Goal: Navigation & Orientation: Find specific page/section

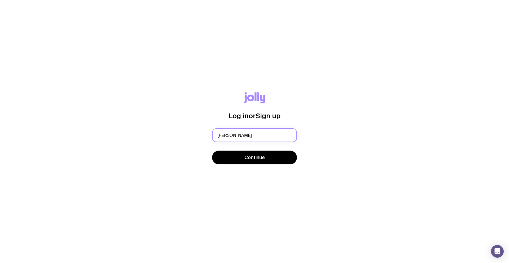
type input "[PERSON_NAME][EMAIL_ADDRESS][DOMAIN_NAME]"
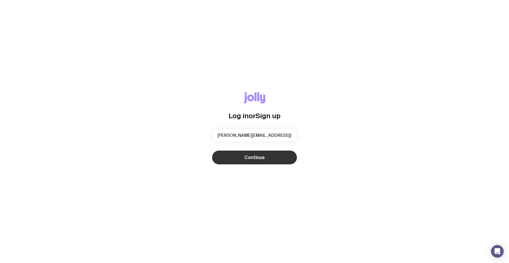
click at [269, 155] on button "Continue" at bounding box center [254, 157] width 85 height 14
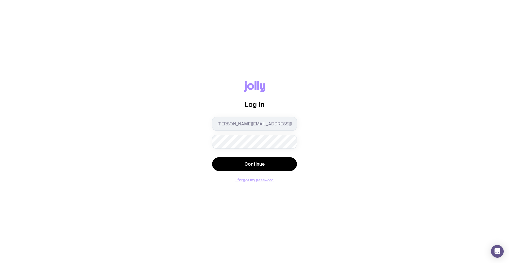
click at [249, 179] on button "I forgot my password" at bounding box center [254, 180] width 38 height 4
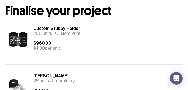
scroll to position [25, 0]
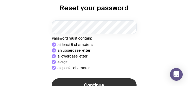
click at [119, 65] on form "Password must contain: at least 8 characters an uppercase letter a lowercase le…" at bounding box center [94, 56] width 85 height 73
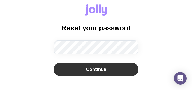
click at [79, 72] on button "Continue" at bounding box center [96, 70] width 85 height 14
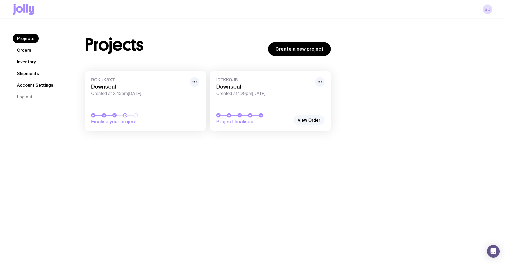
click at [192, 90] on link "View Order" at bounding box center [308, 120] width 31 height 10
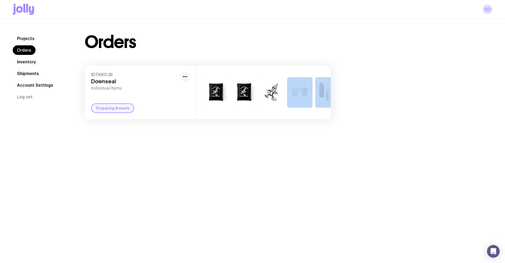
drag, startPoint x: 291, startPoint y: 118, endPoint x: 317, endPoint y: 118, distance: 26.0
click at [192, 90] on div "+2" at bounding box center [263, 92] width 134 height 54
click at [53, 90] on div "Projects Orders Inventory Shipments Account Settings Log out Projects Orders In…" at bounding box center [252, 150] width 505 height 263
click at [31, 75] on link "Shipments" at bounding box center [28, 74] width 30 height 10
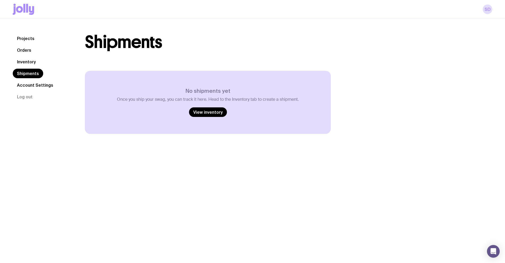
click at [36, 61] on link "Inventory" at bounding box center [26, 62] width 27 height 10
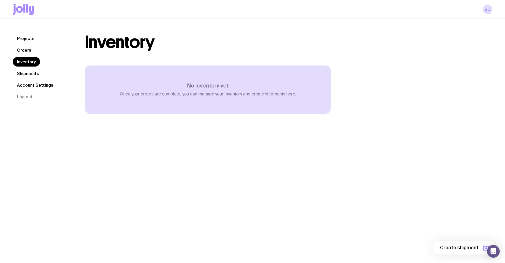
click at [29, 37] on link "Projects" at bounding box center [26, 39] width 26 height 10
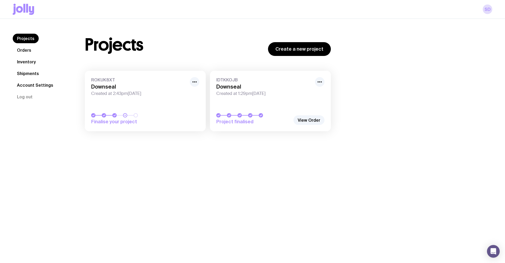
click at [29, 10] on icon at bounding box center [31, 10] width 5 height 9
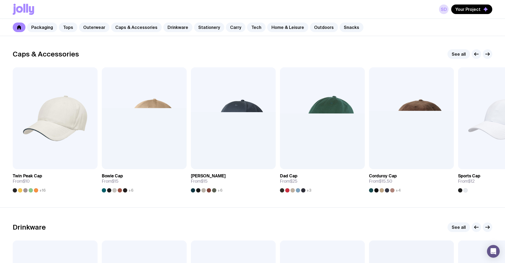
scroll to position [593, 0]
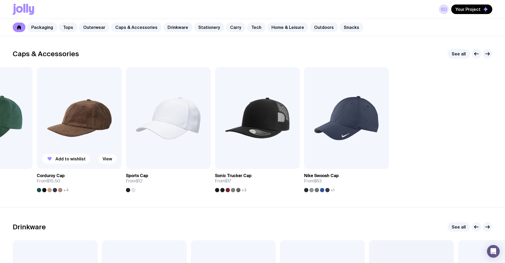
drag, startPoint x: 472, startPoint y: 148, endPoint x: 44, endPoint y: 166, distance: 428.3
click at [44, 90] on div "Add to wishlist View Twin Peak Cap From $10 +16 Add to wishlist View Bowie Cap …" at bounding box center [252, 129] width 479 height 125
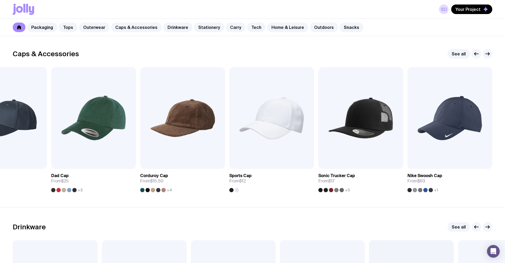
drag, startPoint x: 162, startPoint y: 129, endPoint x: 508, endPoint y: 102, distance: 347.1
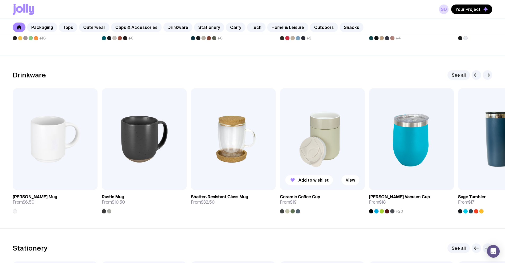
scroll to position [766, 0]
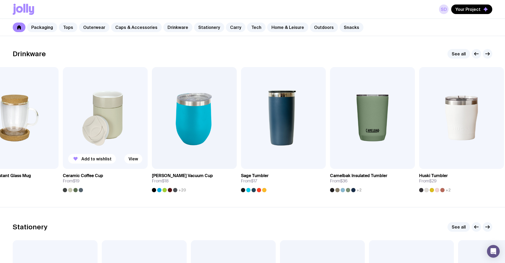
drag, startPoint x: 390, startPoint y: 128, endPoint x: 85, endPoint y: 132, distance: 305.0
click at [152, 90] on img at bounding box center [194, 118] width 85 height 102
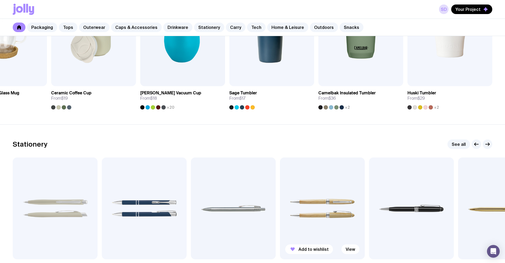
scroll to position [899, 0]
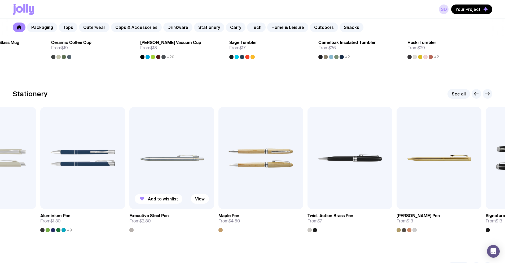
drag, startPoint x: 295, startPoint y: 132, endPoint x: 6, endPoint y: 136, distance: 288.8
click at [192, 90] on img at bounding box center [260, 158] width 85 height 102
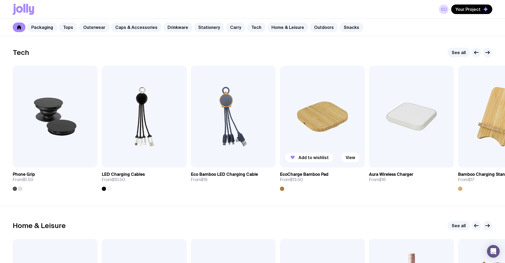
scroll to position [1287, 0]
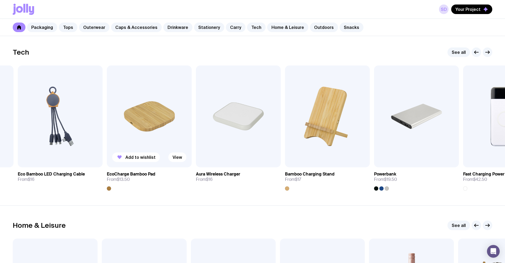
drag, startPoint x: 315, startPoint y: 132, endPoint x: 124, endPoint y: 119, distance: 191.4
click at [136, 90] on img at bounding box center [149, 116] width 85 height 102
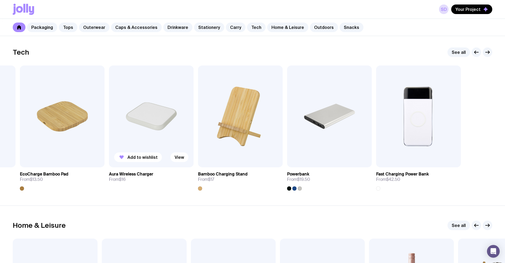
drag, startPoint x: 307, startPoint y: 116, endPoint x: 116, endPoint y: 127, distance: 191.4
click at [192, 90] on img at bounding box center [240, 116] width 85 height 102
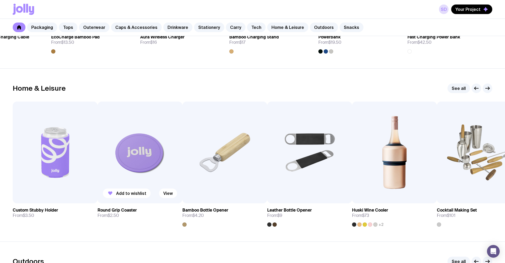
scroll to position [1447, 0]
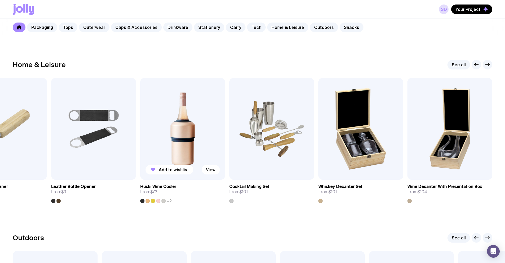
drag, startPoint x: 400, startPoint y: 140, endPoint x: 139, endPoint y: 151, distance: 261.5
click at [140, 90] on img at bounding box center [182, 129] width 85 height 102
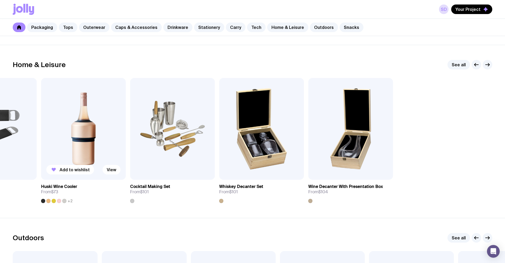
drag, startPoint x: 406, startPoint y: 137, endPoint x: 84, endPoint y: 137, distance: 322.4
click at [100, 90] on div "Add to wishlist View Custom Stubby Holder From $3.50 Add to wishlist View Round…" at bounding box center [252, 140] width 479 height 125
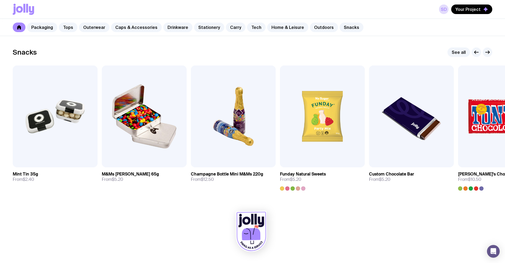
scroll to position [1807, 0]
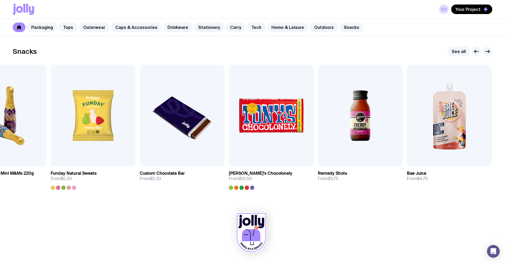
drag, startPoint x: 244, startPoint y: 118, endPoint x: -55, endPoint y: 127, distance: 299.3
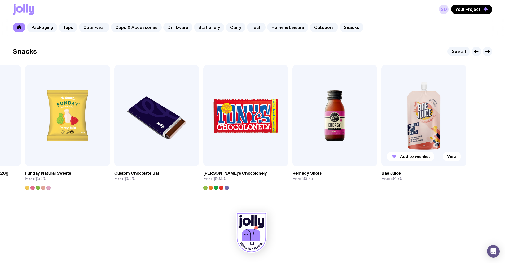
drag, startPoint x: 472, startPoint y: 115, endPoint x: 417, endPoint y: 112, distance: 55.7
click at [192, 90] on img at bounding box center [423, 116] width 85 height 102
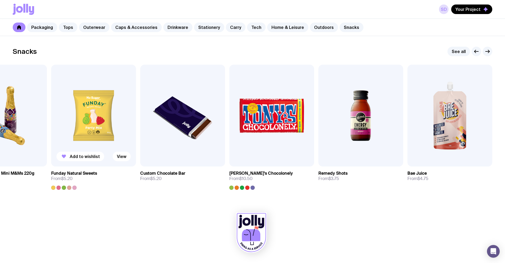
drag, startPoint x: 68, startPoint y: 122, endPoint x: 276, endPoint y: 117, distance: 208.8
click at [136, 90] on img at bounding box center [93, 116] width 85 height 102
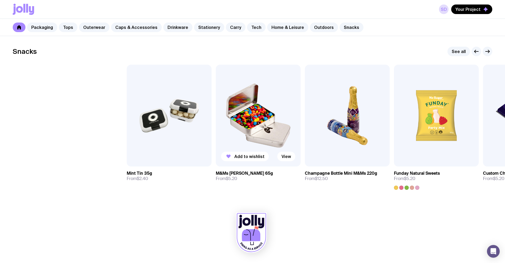
drag, startPoint x: 99, startPoint y: 122, endPoint x: 303, endPoint y: 126, distance: 204.0
click at [192, 90] on div "Add to wishlist View Mint Tin 35g From $2.40 Add to wishlist View M&Ms Tin 65g …" at bounding box center [252, 127] width 479 height 125
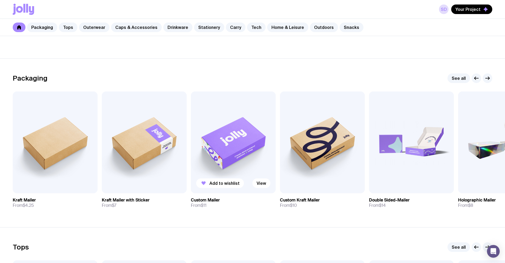
scroll to position [0, 0]
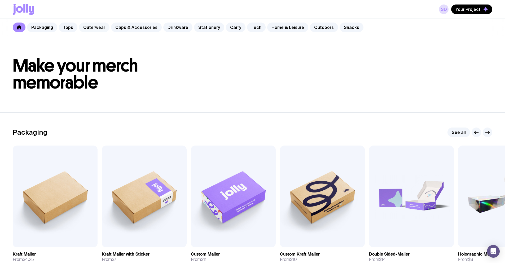
click at [89, 28] on link "Outerwear" at bounding box center [94, 28] width 30 height 10
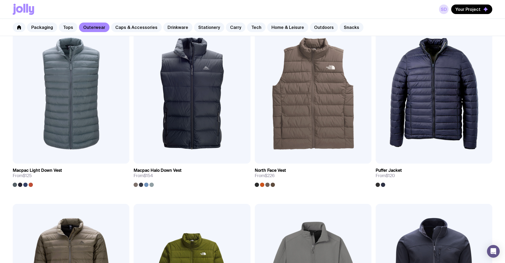
scroll to position [476, 0]
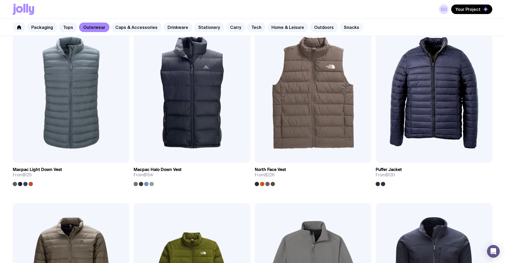
click at [192, 29] on link "Snacks" at bounding box center [351, 28] width 24 height 10
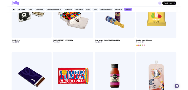
scroll to position [166, 0]
